Goal: Transaction & Acquisition: Purchase product/service

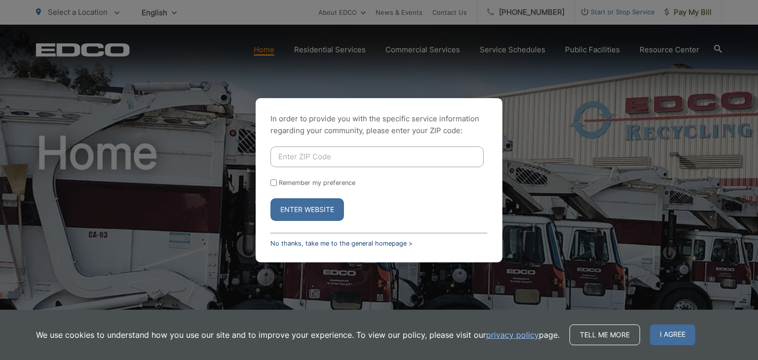
click at [312, 243] on link "No thanks, take me to the general homepage >" at bounding box center [341, 243] width 142 height 7
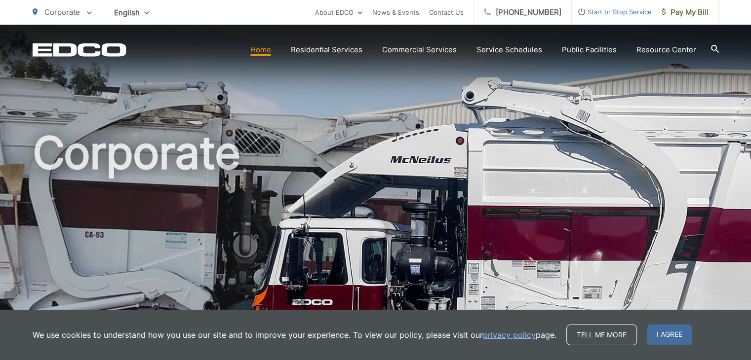
click at [686, 10] on span "Pay My Bill" at bounding box center [684, 12] width 47 height 12
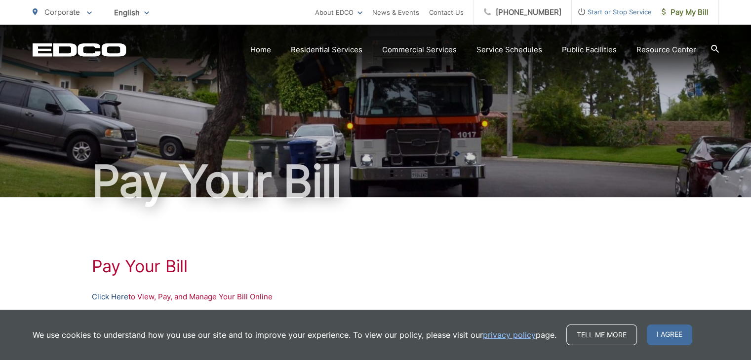
click at [109, 297] on link "Click Here" at bounding box center [110, 297] width 37 height 12
